Goal: Information Seeking & Learning: Learn about a topic

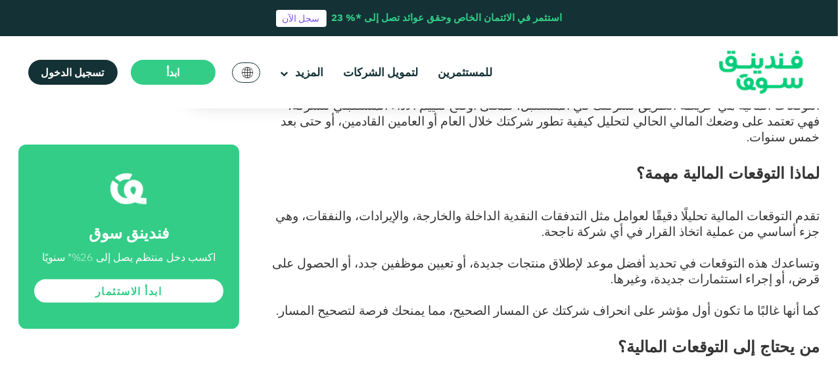
scroll to position [789, 0]
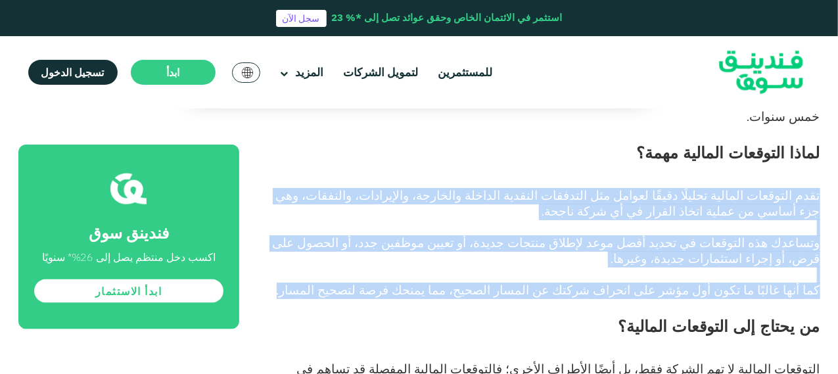
drag, startPoint x: 384, startPoint y: 262, endPoint x: 821, endPoint y: 158, distance: 449.1
copy div "تقدم التوقعات المالية تحليلًا دقيقًا لعوامل مثل التدفقات النقدية الداخلة والخار…"
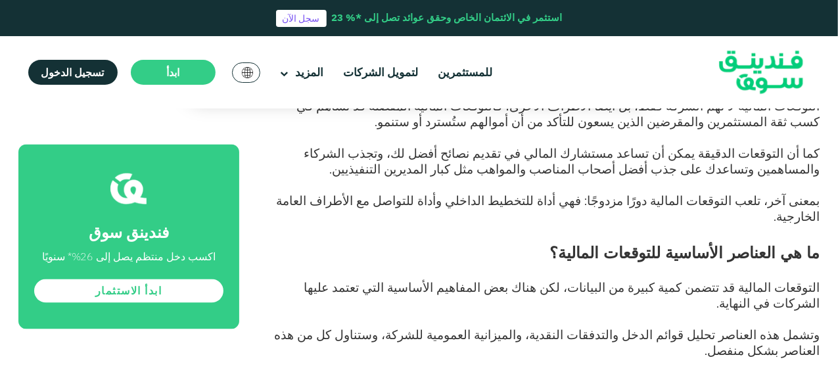
scroll to position [1117, 0]
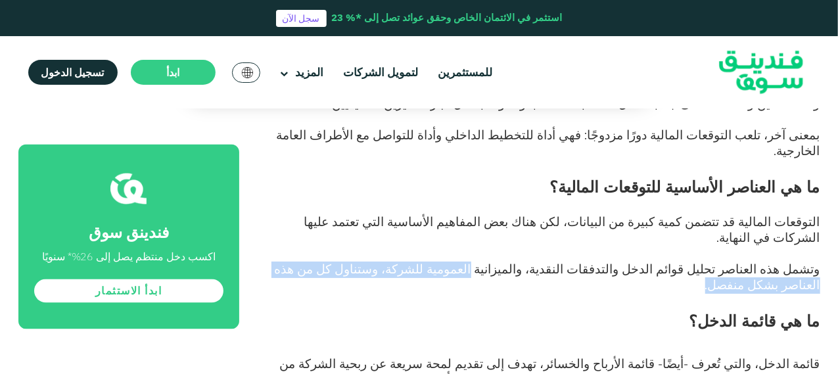
drag, startPoint x: 318, startPoint y: 210, endPoint x: 558, endPoint y: 210, distance: 239.8
click at [558, 262] on p "وتشمل هذه العناصر تحليل قوائم الدخل والتدفقات النقدية، والميزانية العمومية للشر…" at bounding box center [544, 285] width 551 height 47
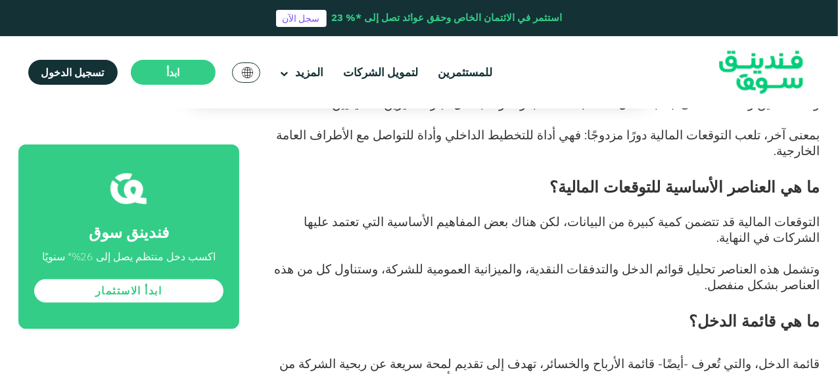
click at [539, 262] on p "وتشمل هذه العناصر تحليل قوائم الدخل والتدفقات النقدية، والميزانية العمومية للشر…" at bounding box center [544, 285] width 551 height 47
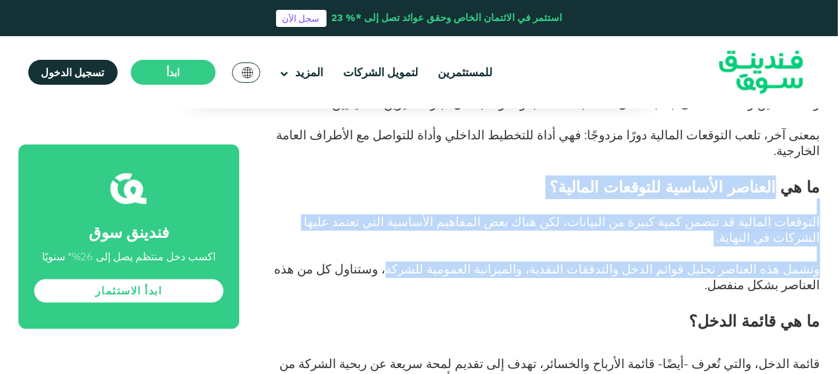
drag, startPoint x: 495, startPoint y: 206, endPoint x: 785, endPoint y: 143, distance: 296.7
copy div "العناصر الأساسية للتوقعات المالية؟ التوقعات المالية قد تتضمن كمية كبيرة من البي…"
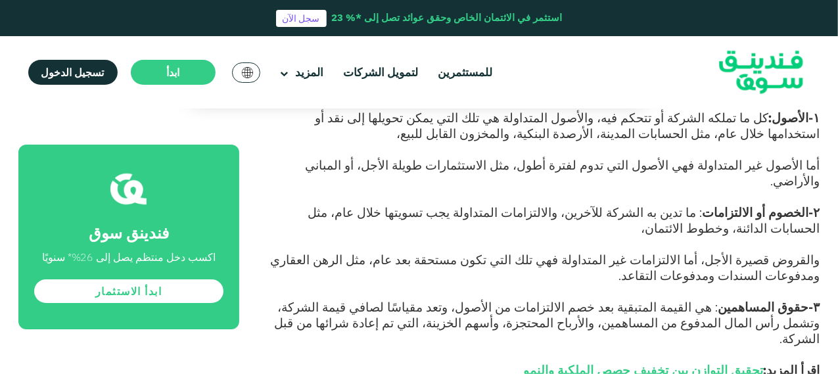
scroll to position [2300, 0]
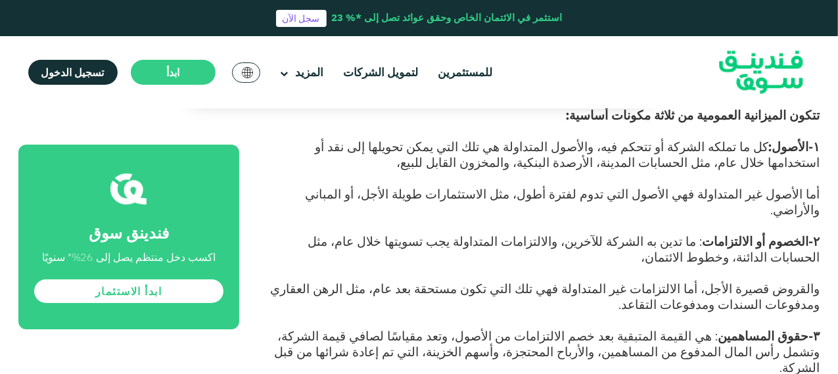
drag, startPoint x: 490, startPoint y: 242, endPoint x: 679, endPoint y: 234, distance: 188.8
copy div "loremi dol sitame conse adip؟ -elits doeiusm tempori : ut labore etdolor ma ali…"
